Goal: Download file/media

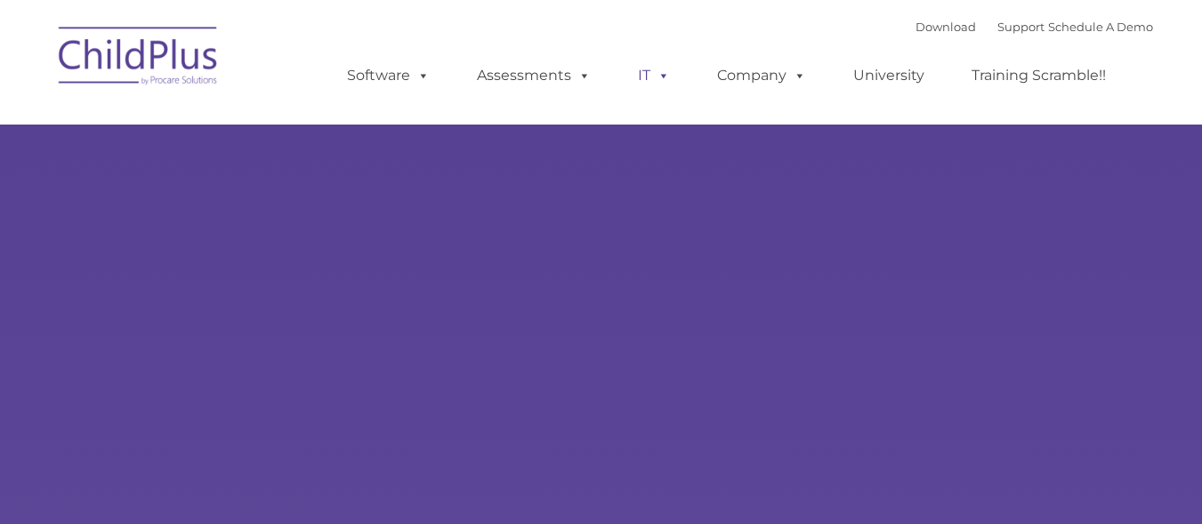
select select "MEDIUM"
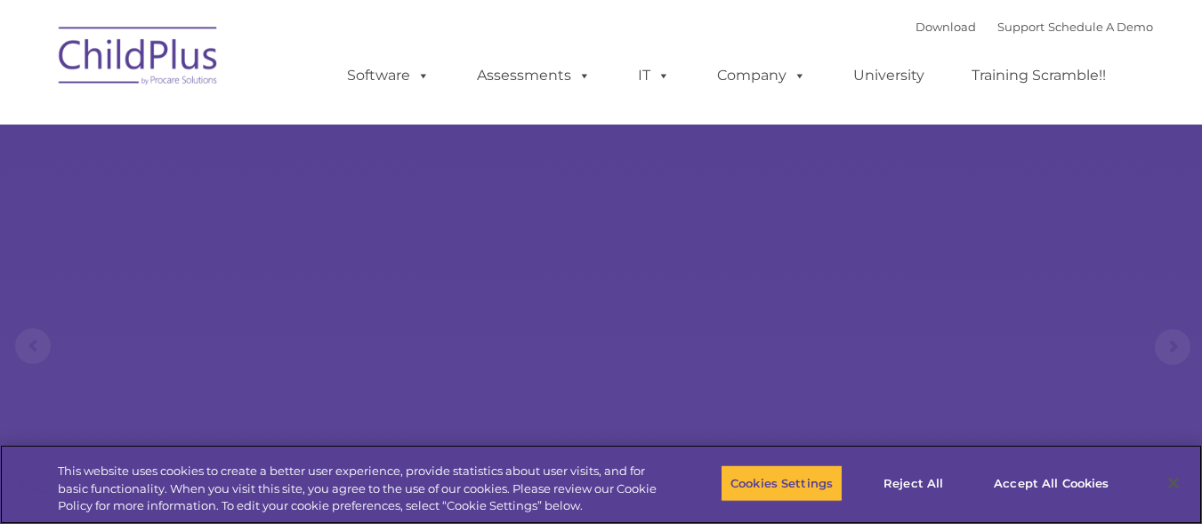
click at [1019, 516] on div "Cookies Settings Reject All Accept All Cookies" at bounding box center [925, 484] width 409 height 63
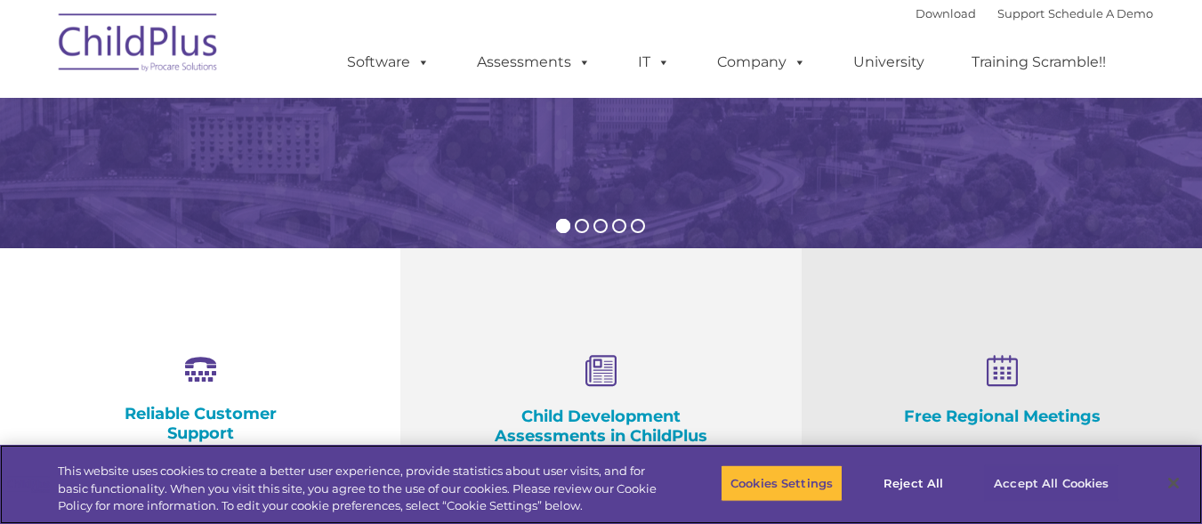
scroll to position [712, 0]
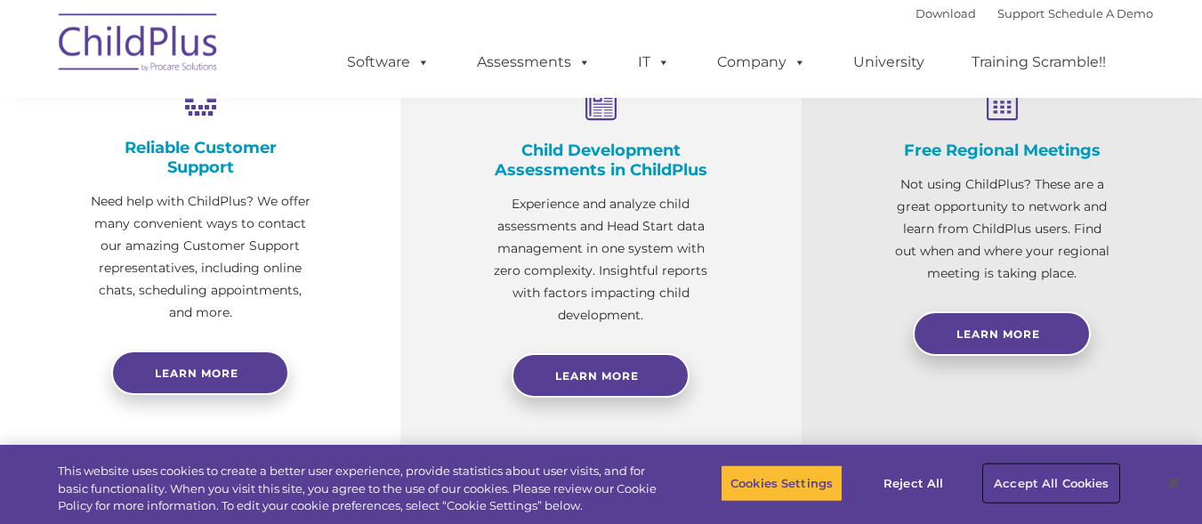
click at [1025, 480] on button "Accept All Cookies" at bounding box center [1051, 482] width 134 height 37
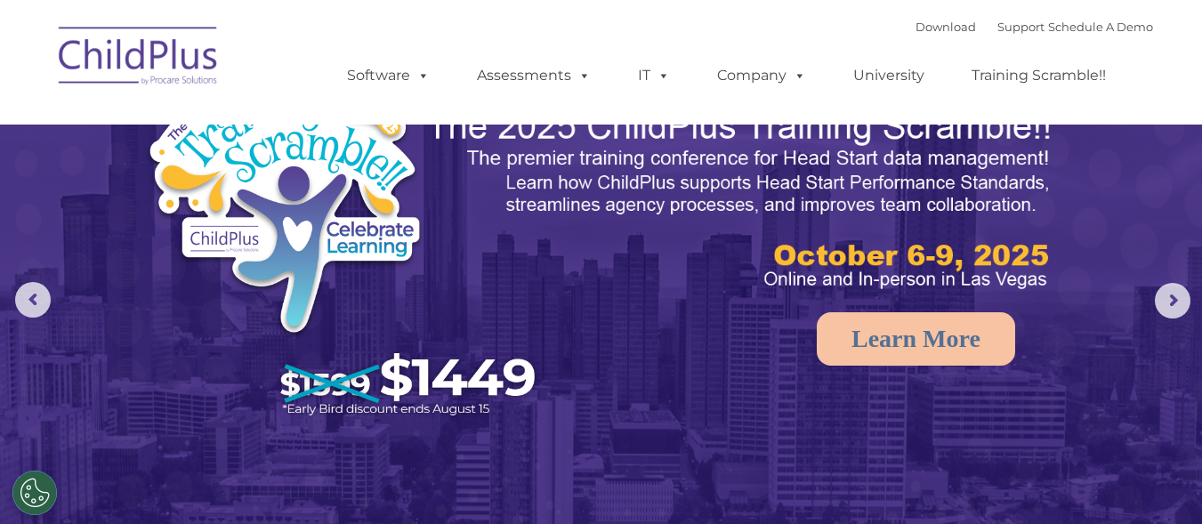
scroll to position [0, 0]
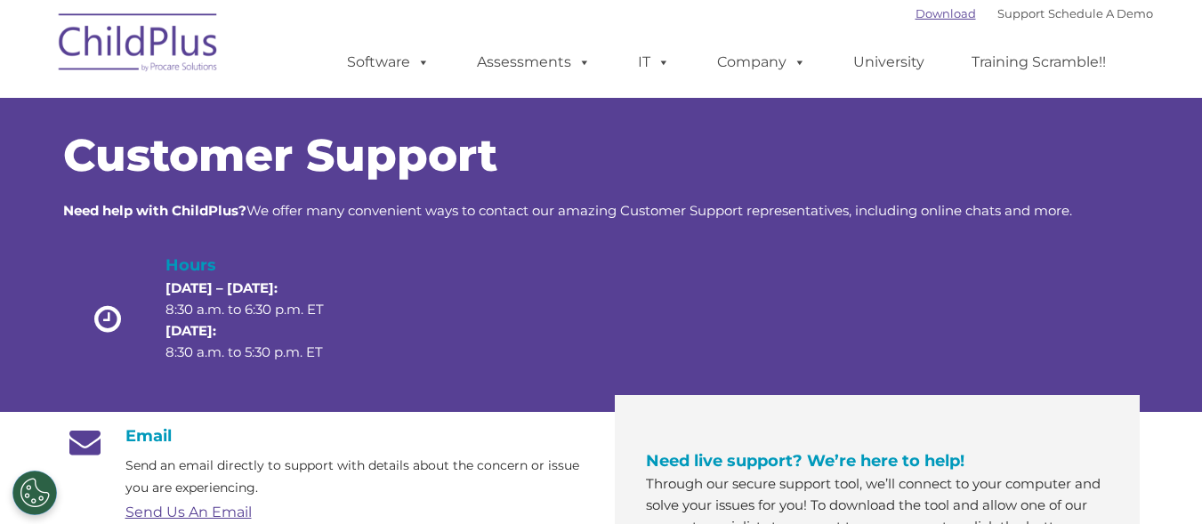
click at [927, 14] on link "Download" at bounding box center [946, 13] width 61 height 14
